Goal: Navigation & Orientation: Find specific page/section

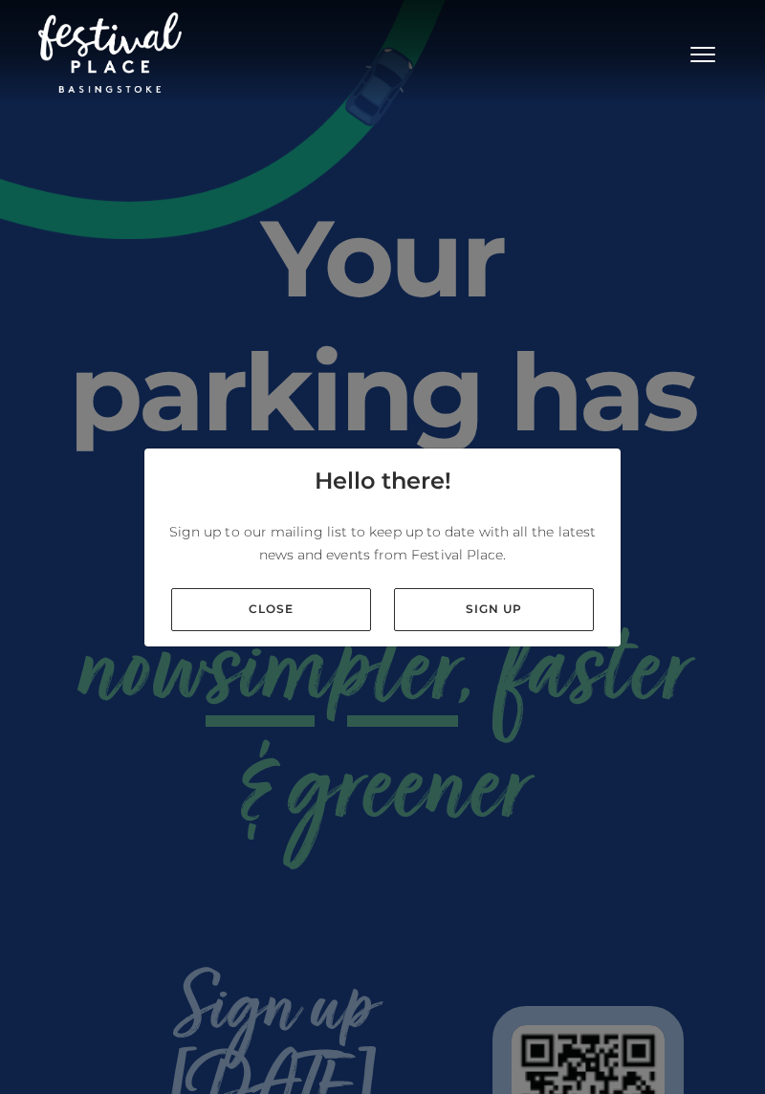
click at [237, 631] on link "Close" at bounding box center [271, 609] width 200 height 43
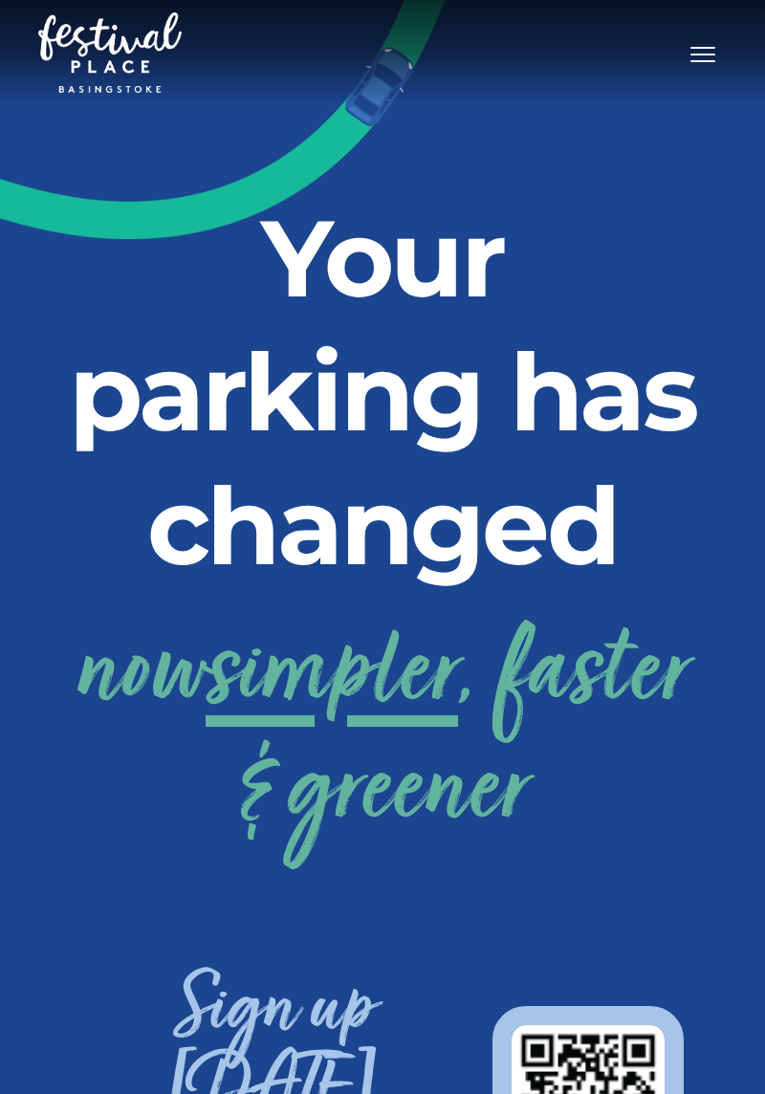
click at [684, 40] on button "Toggle navigation" at bounding box center [703, 52] width 48 height 28
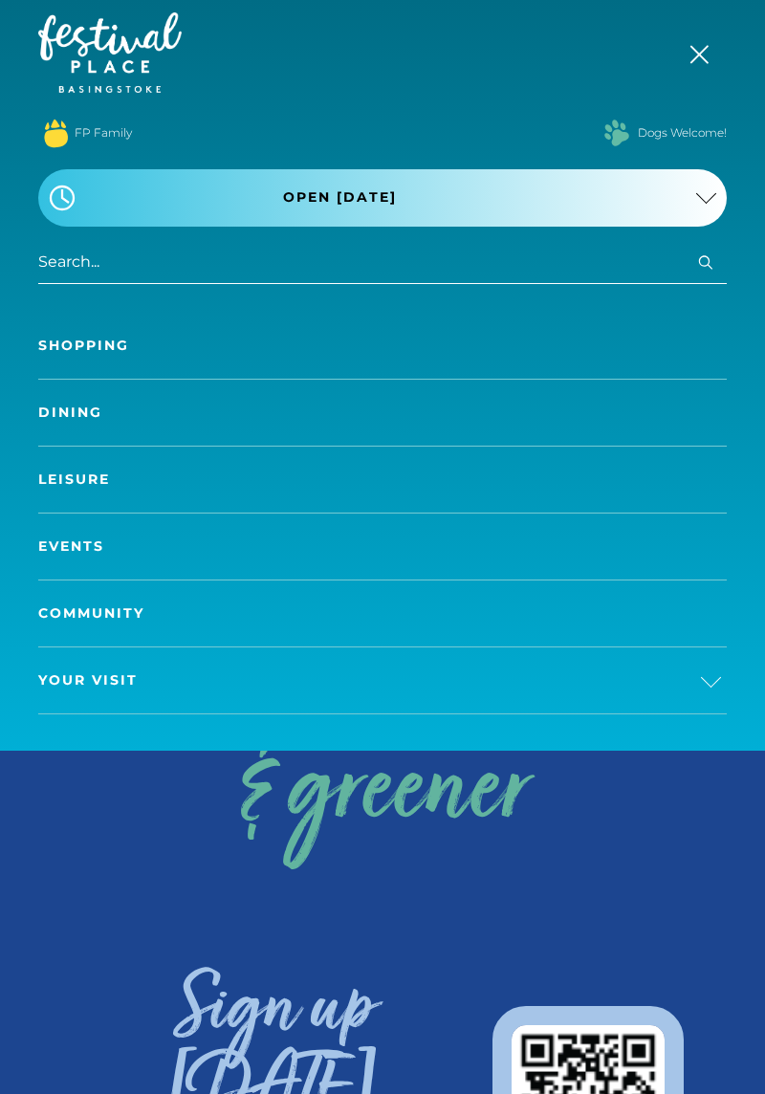
click at [68, 346] on link "Shopping" at bounding box center [382, 346] width 688 height 66
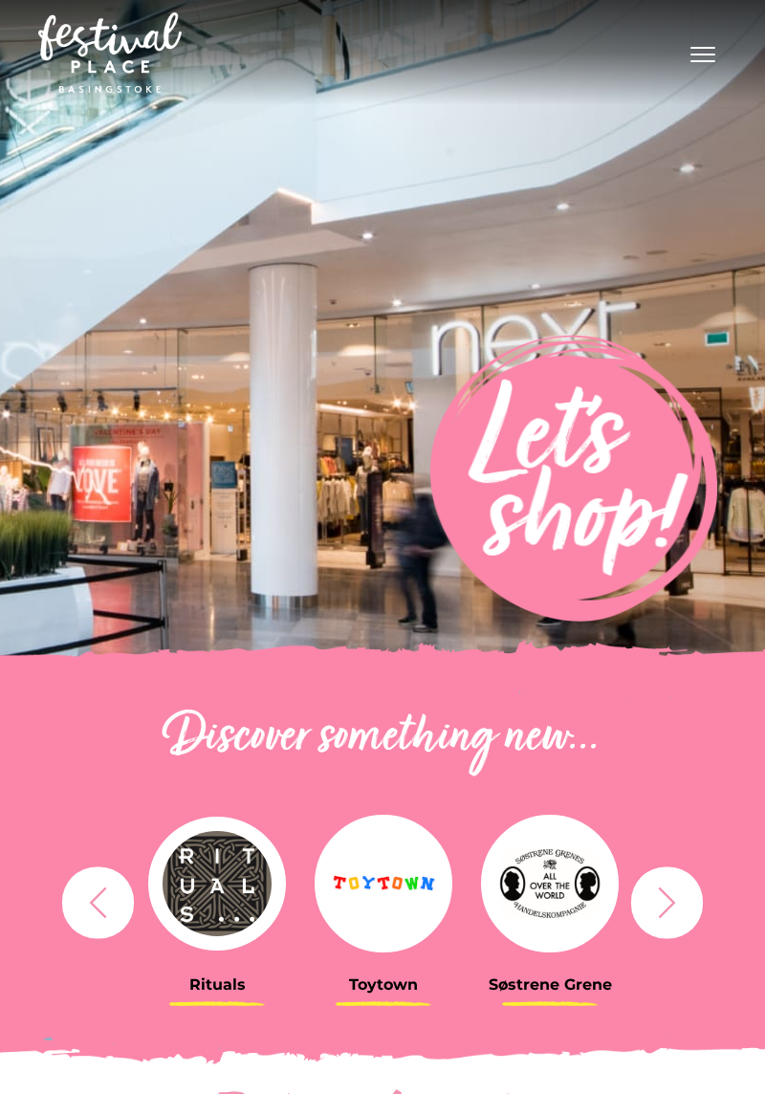
click at [701, 42] on button "Toggle navigation" at bounding box center [703, 52] width 48 height 28
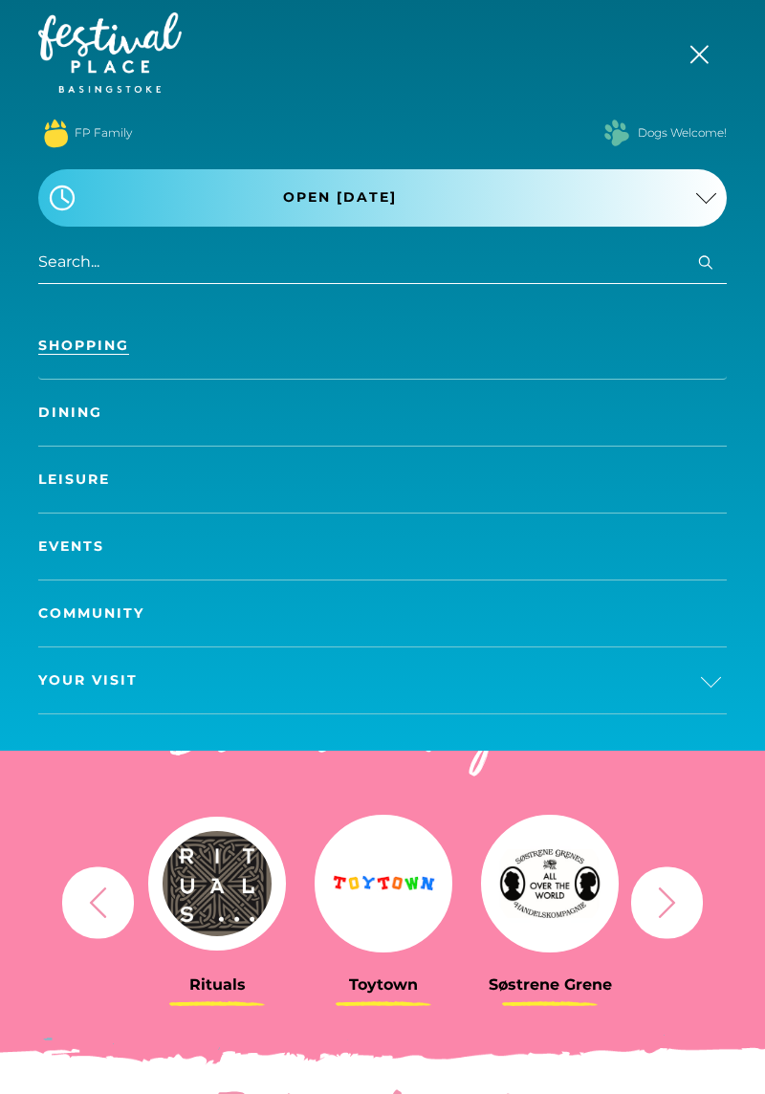
click at [77, 420] on link "Dining" at bounding box center [382, 413] width 688 height 66
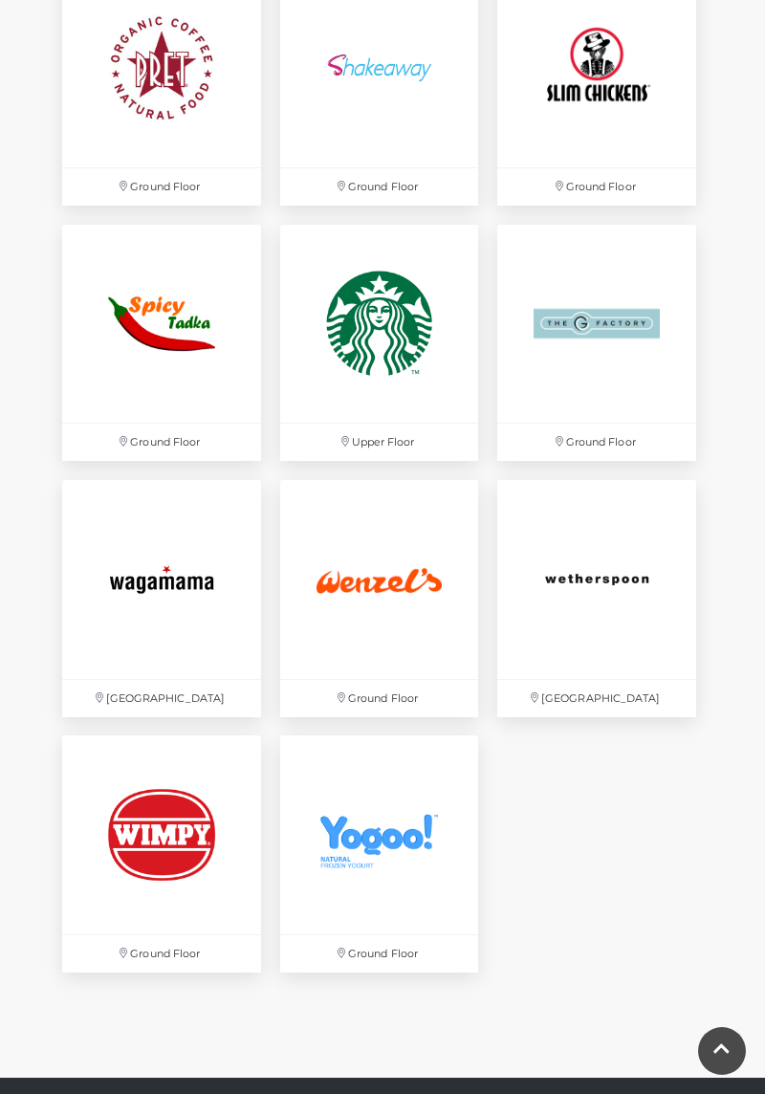
scroll to position [4155, 0]
